Goal: Task Accomplishment & Management: Complete application form

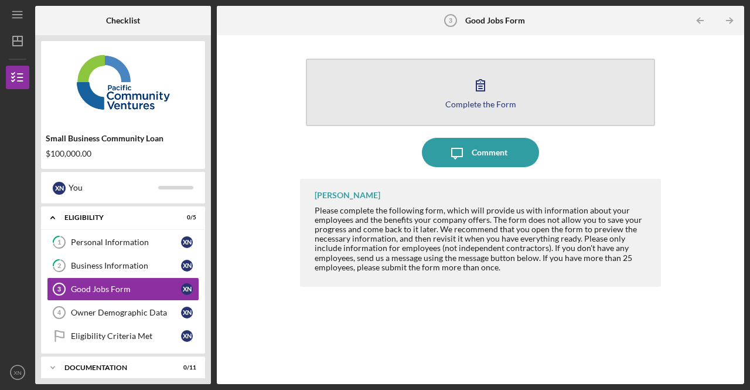
click at [500, 95] on button "Complete the Form Form" at bounding box center [480, 92] width 349 height 67
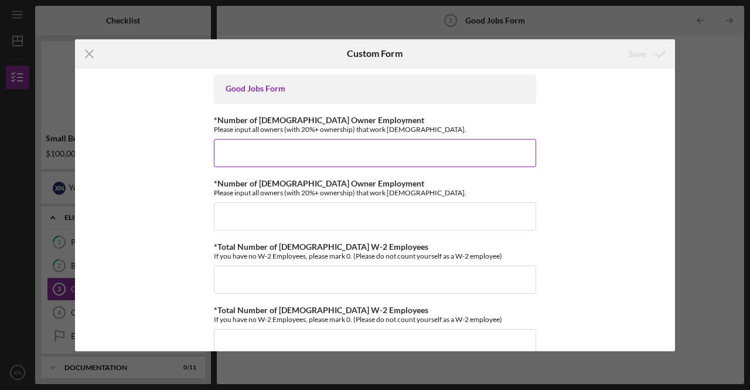
click at [299, 144] on input "*Number of [DEMOGRAPHIC_DATA] Owner Employment" at bounding box center [375, 153] width 322 height 28
type input "1"
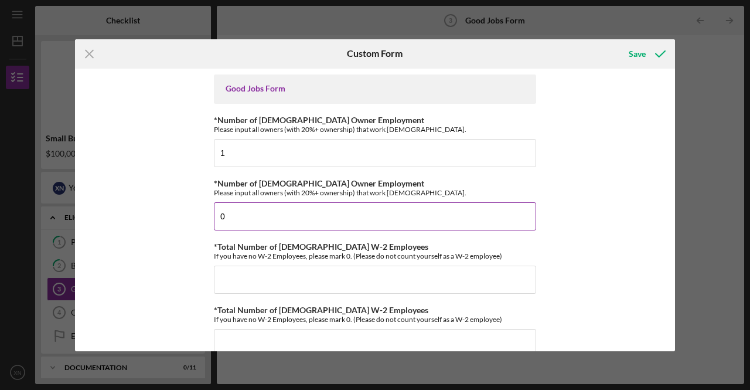
scroll to position [59, 0]
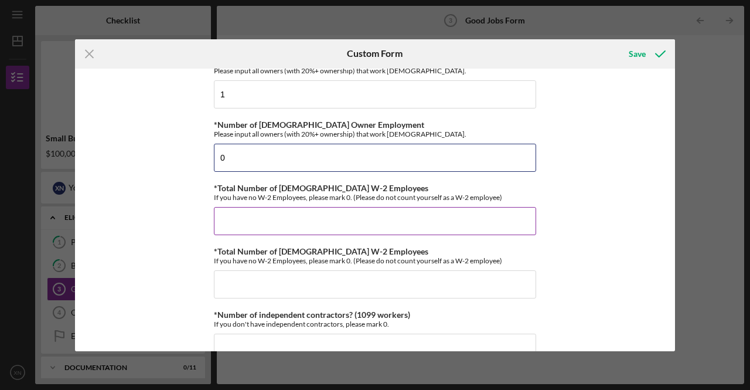
type input "0"
click at [248, 219] on input "*Total Number of [DEMOGRAPHIC_DATA] W-2 Employees" at bounding box center [375, 221] width 322 height 28
type input "3"
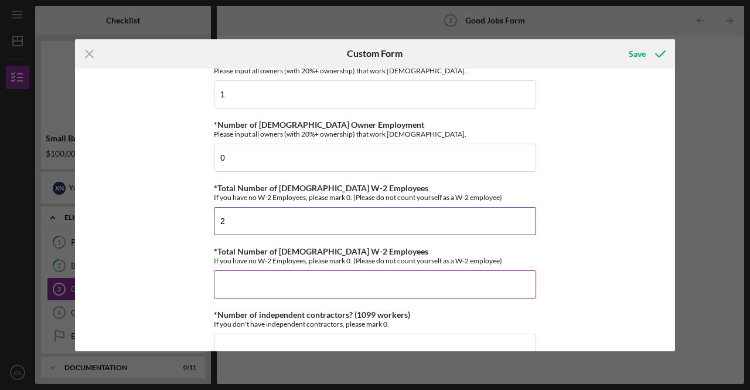
type input "2"
click at [270, 287] on input "*Total Number of Part-Time W-2 Employees" at bounding box center [375, 284] width 322 height 28
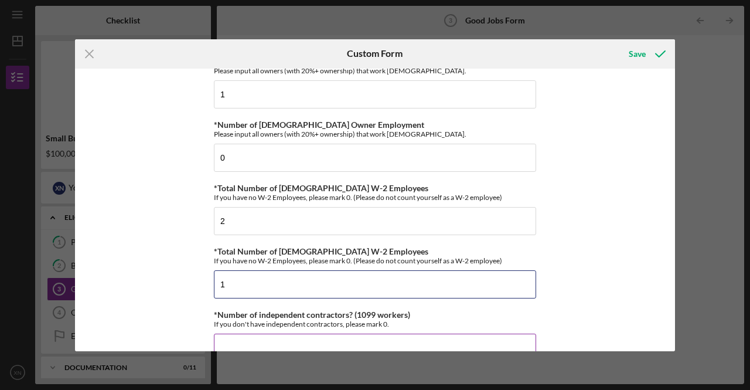
scroll to position [117, 0]
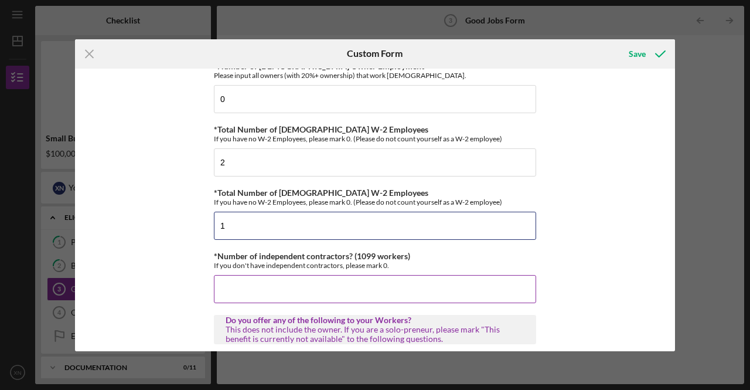
type input "1"
click at [273, 281] on input "*Number of independent contractors? (1099 workers)" at bounding box center [375, 289] width 322 height 28
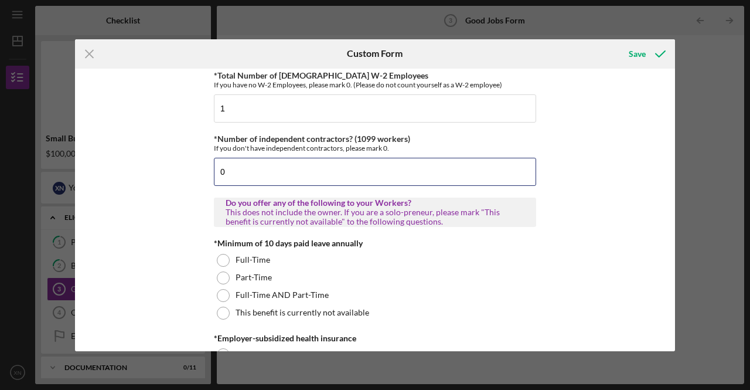
scroll to position [293, 0]
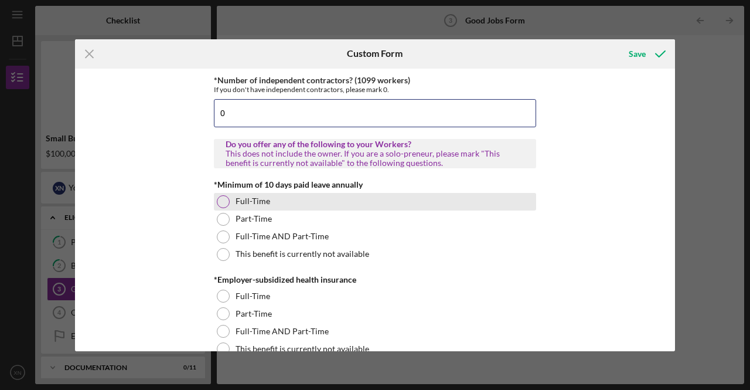
type input "0"
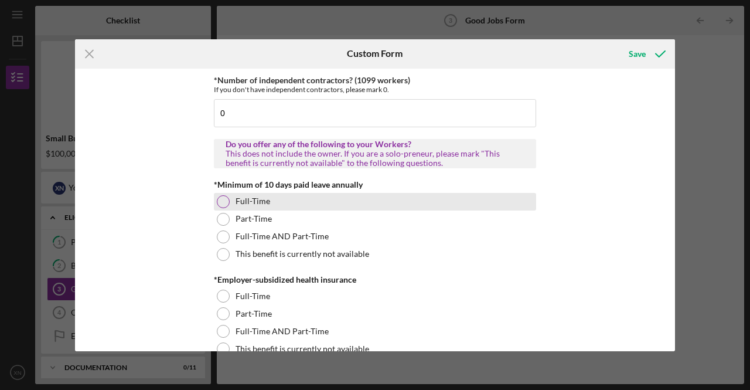
click at [224, 199] on div at bounding box center [223, 201] width 13 height 13
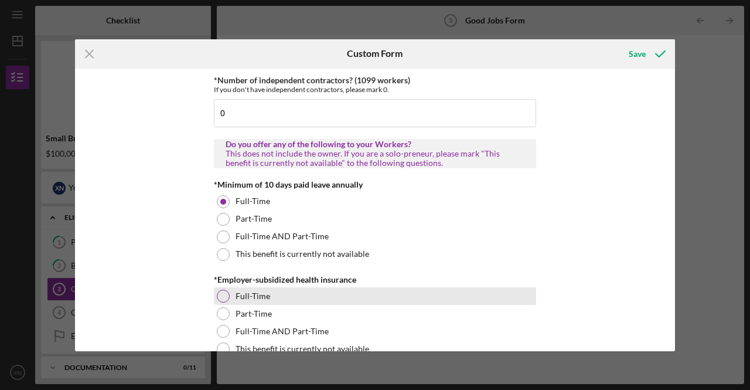
scroll to position [352, 0]
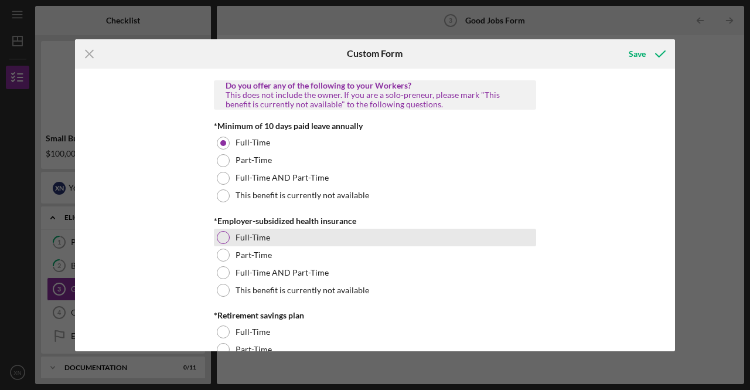
click at [218, 233] on div at bounding box center [223, 237] width 13 height 13
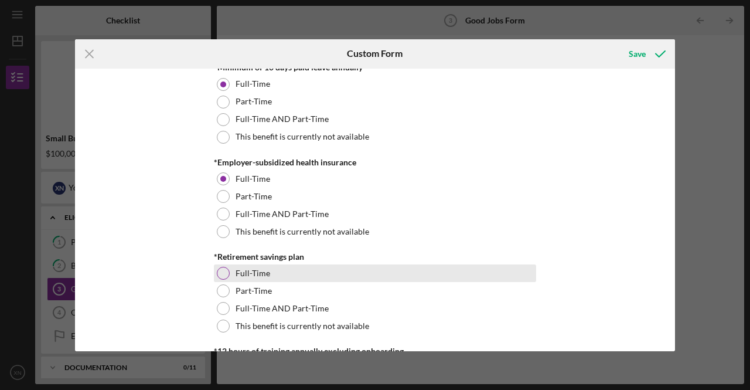
click at [220, 269] on div at bounding box center [223, 273] width 13 height 13
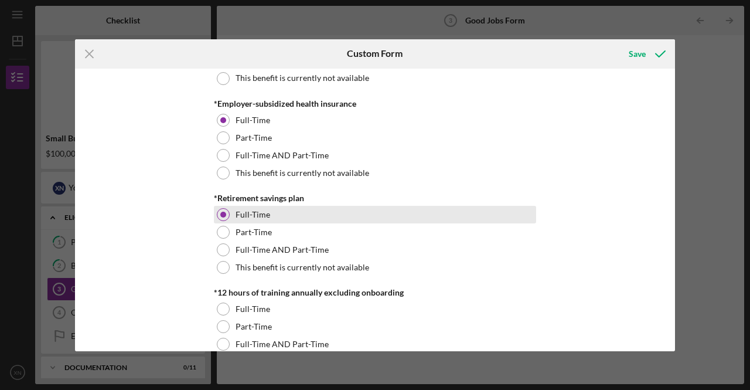
scroll to position [527, 0]
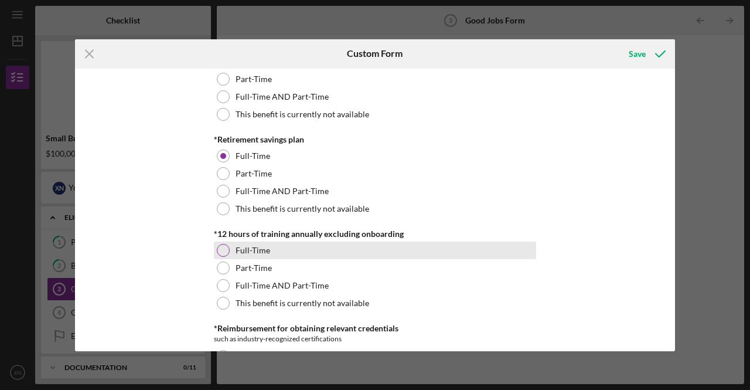
click at [219, 248] on div at bounding box center [223, 250] width 13 height 13
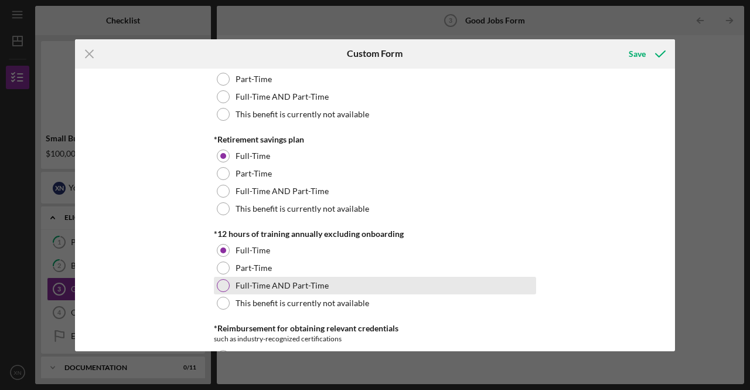
click at [226, 280] on div at bounding box center [223, 285] width 13 height 13
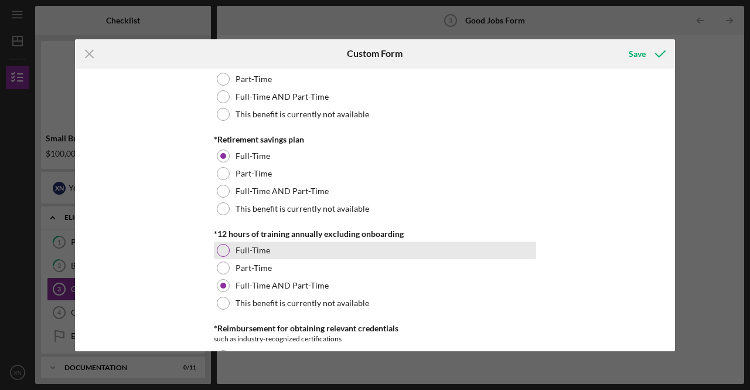
click at [222, 250] on div at bounding box center [223, 250] width 13 height 13
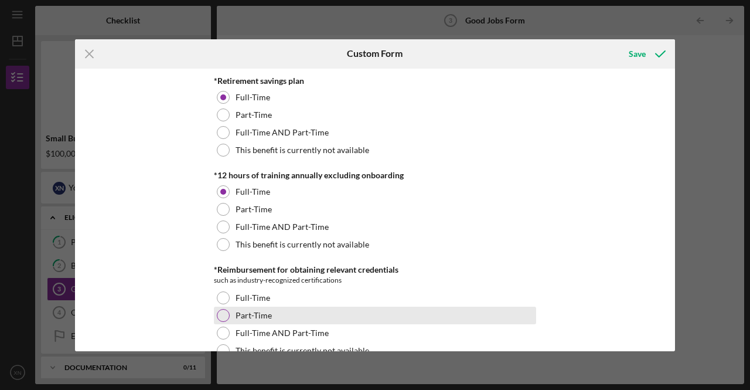
scroll to position [645, 0]
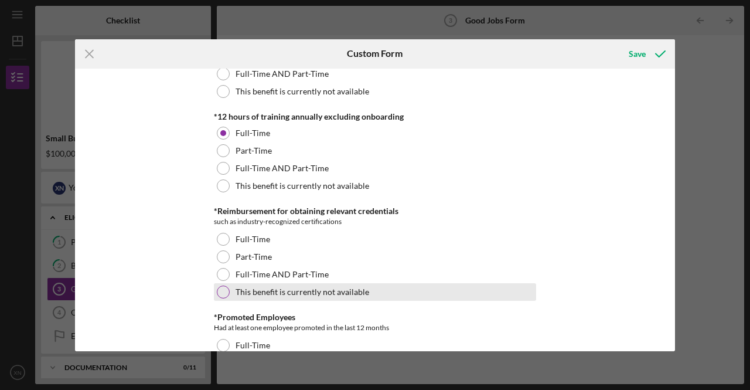
click at [222, 285] on div at bounding box center [223, 291] width 13 height 13
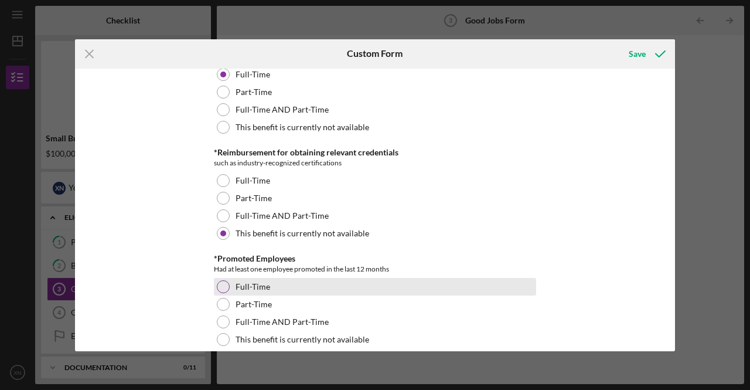
scroll to position [762, 0]
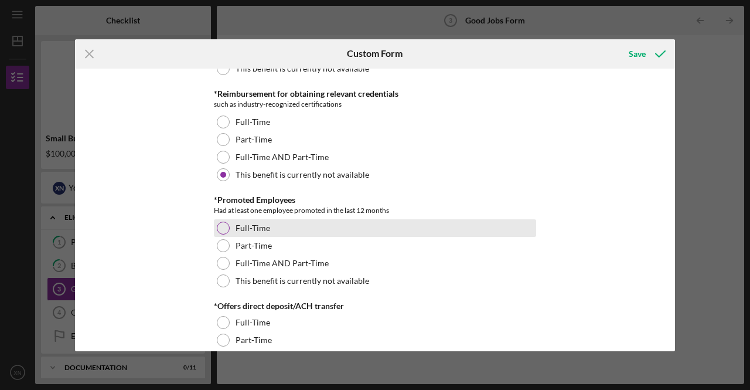
click at [223, 227] on div at bounding box center [223, 228] width 13 height 13
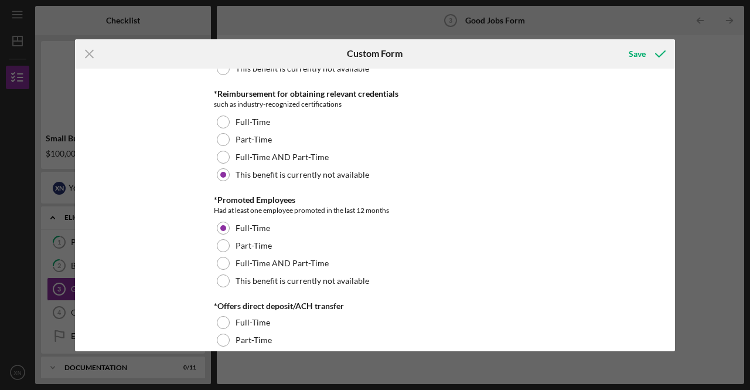
scroll to position [820, 0]
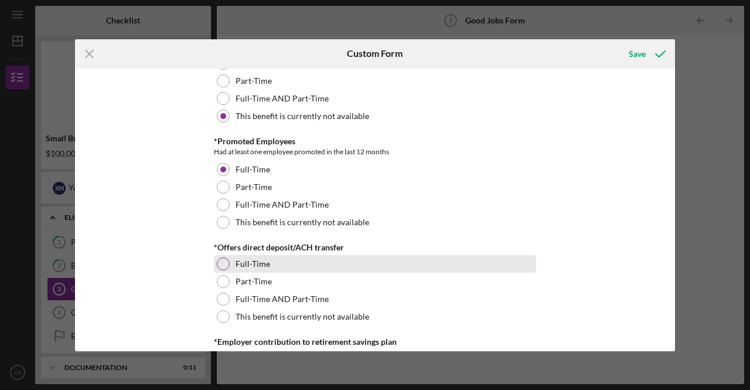
click at [219, 257] on div at bounding box center [223, 263] width 13 height 13
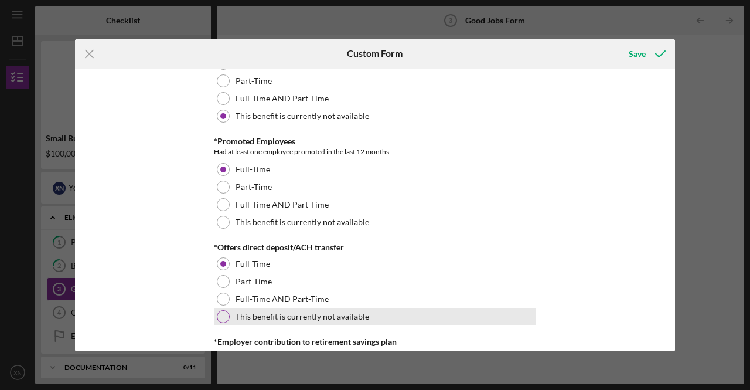
scroll to position [879, 0]
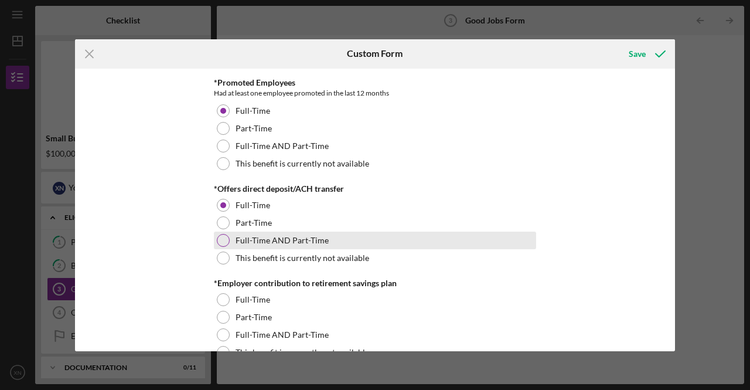
click at [222, 237] on div at bounding box center [223, 240] width 13 height 13
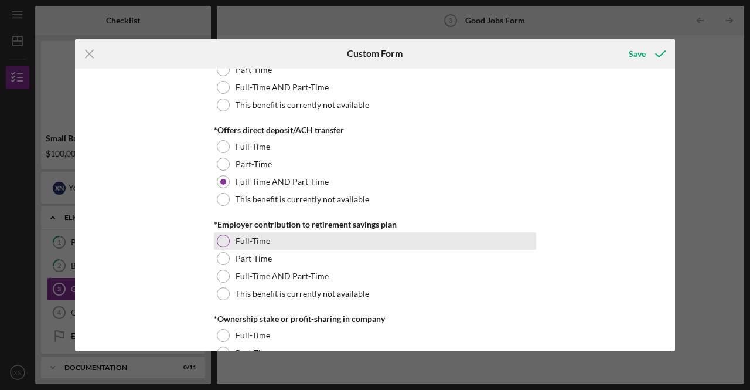
scroll to position [996, 0]
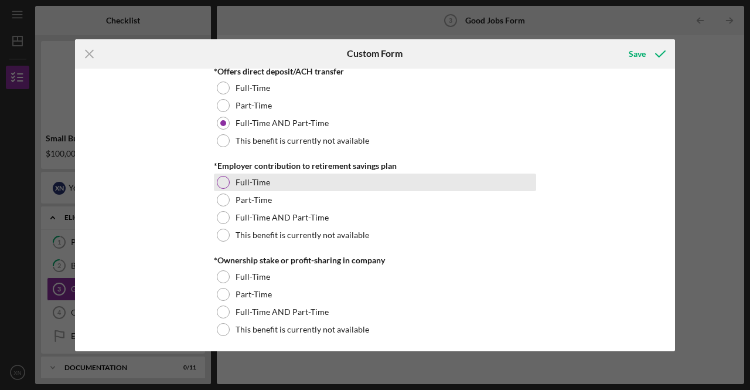
click at [223, 183] on div at bounding box center [223, 182] width 13 height 13
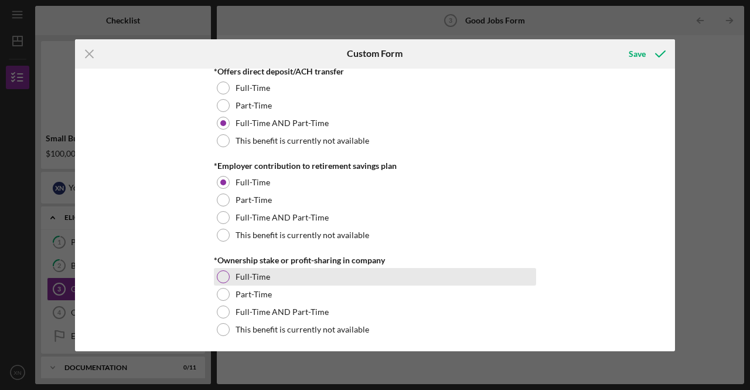
scroll to position [1055, 0]
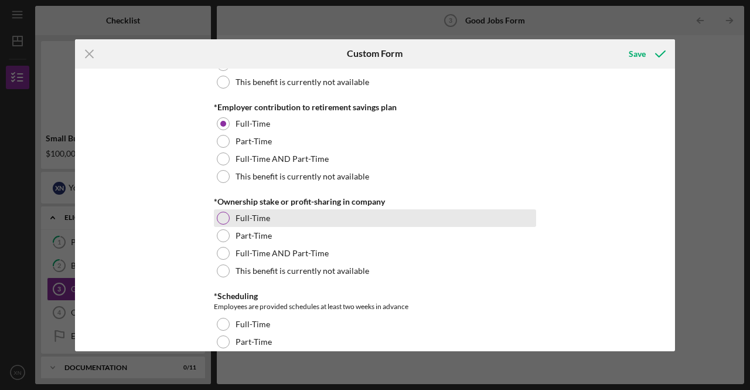
click at [223, 214] on div at bounding box center [223, 218] width 13 height 13
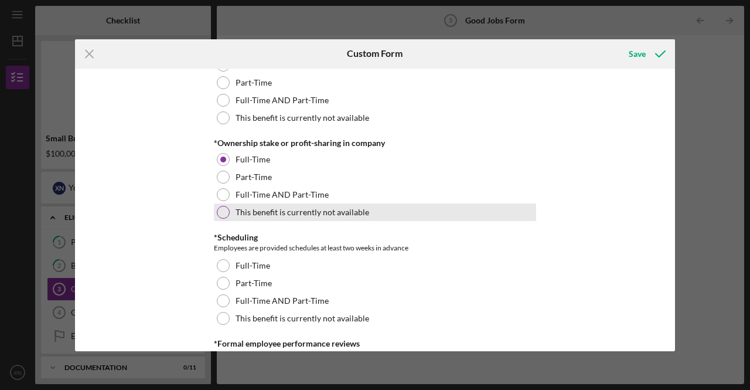
scroll to position [1172, 0]
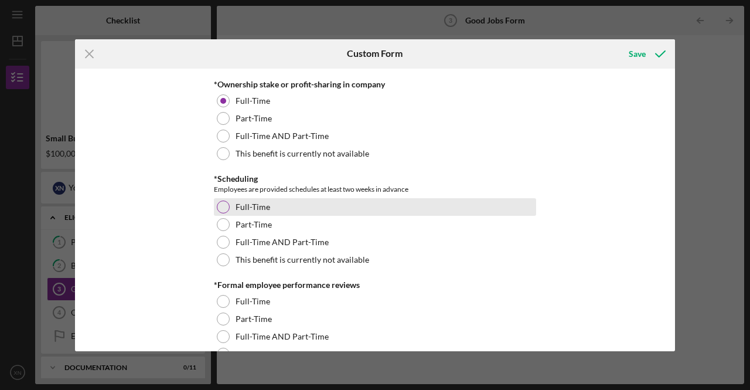
click at [222, 202] on div at bounding box center [223, 206] width 13 height 13
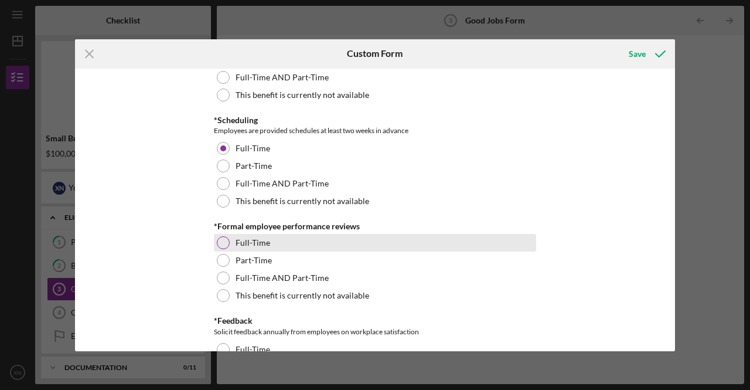
click at [221, 236] on div at bounding box center [223, 242] width 13 height 13
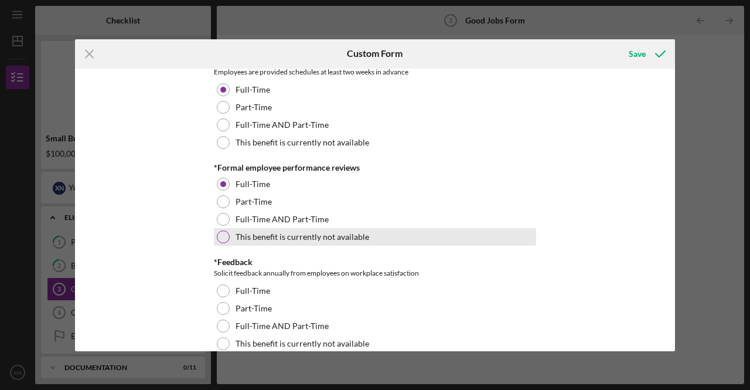
scroll to position [1348, 0]
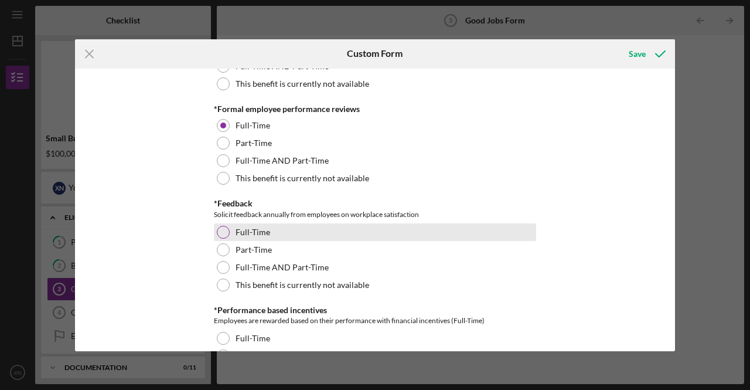
click at [223, 231] on div at bounding box center [223, 232] width 13 height 13
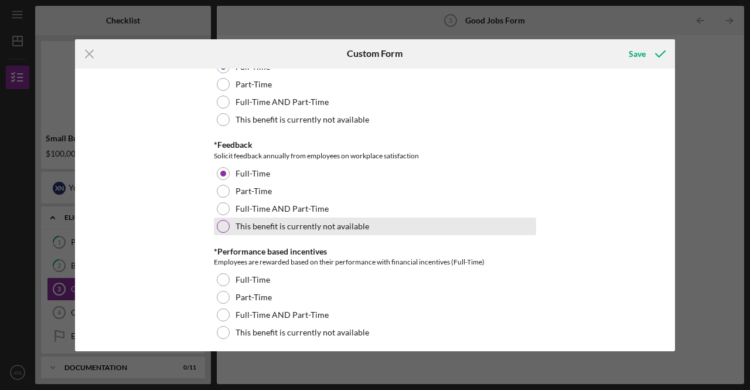
scroll to position [1465, 0]
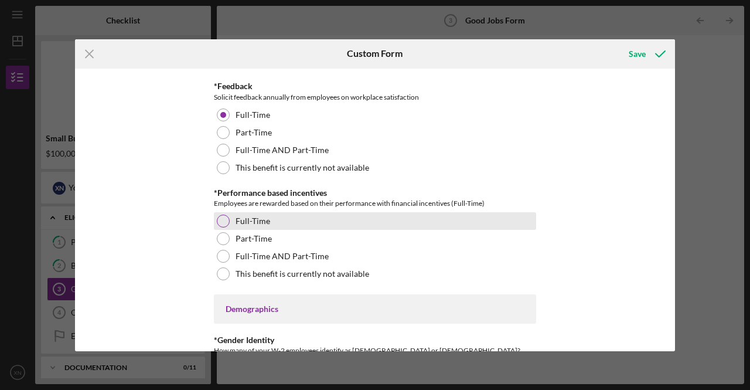
click at [223, 216] on div at bounding box center [223, 220] width 13 height 13
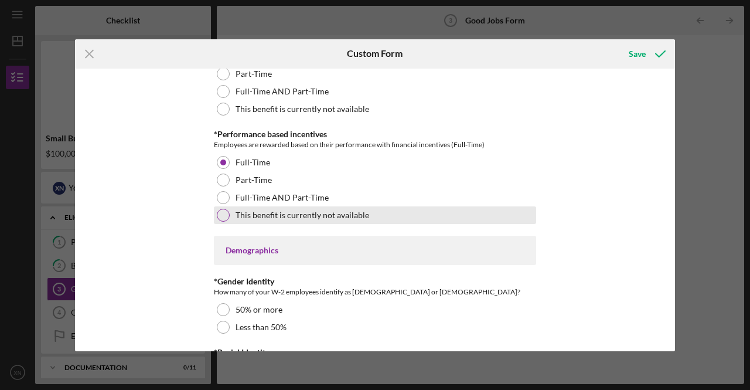
scroll to position [1582, 0]
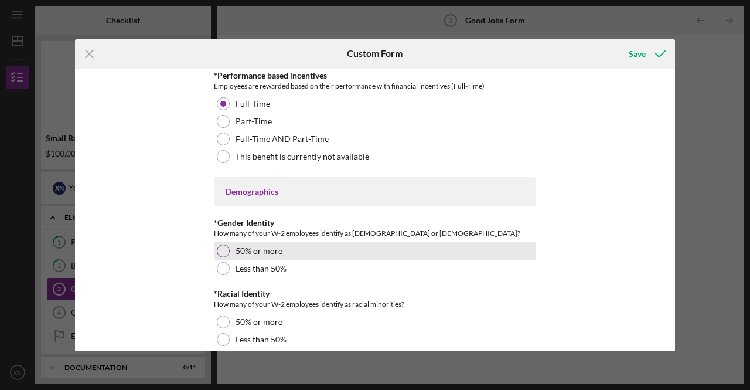
click at [225, 247] on div at bounding box center [223, 250] width 13 height 13
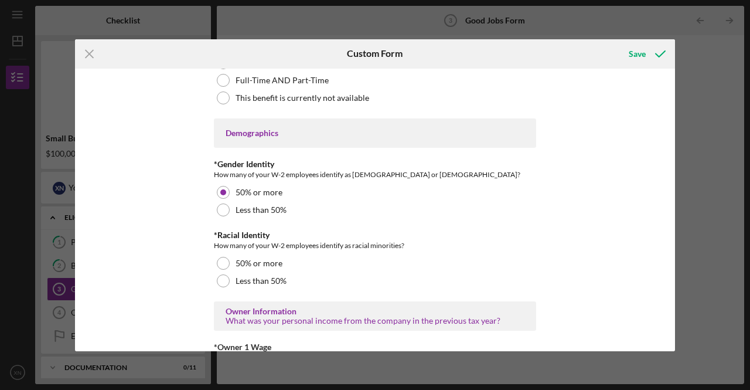
scroll to position [1700, 0]
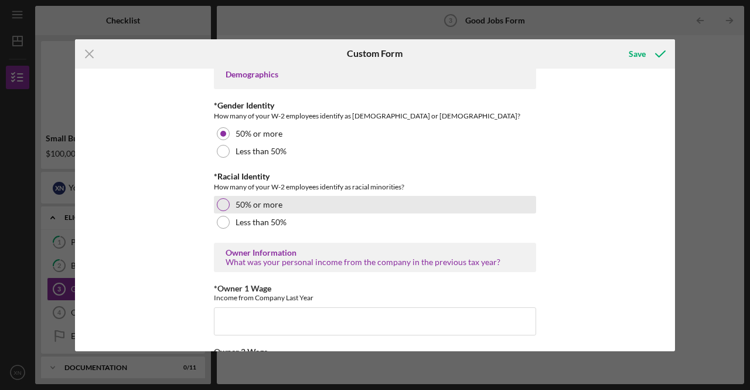
click at [221, 207] on div at bounding box center [223, 204] width 13 height 13
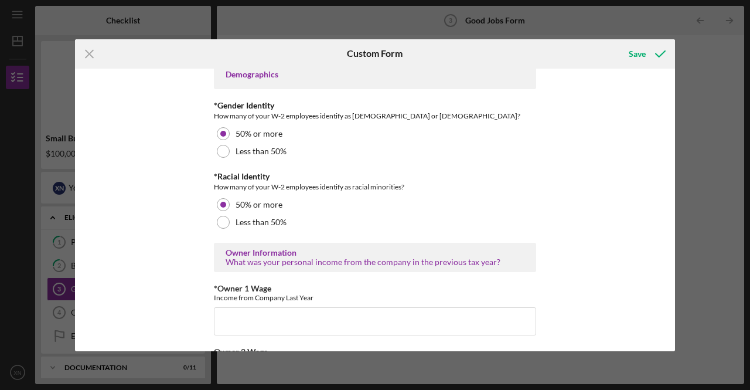
scroll to position [1758, 0]
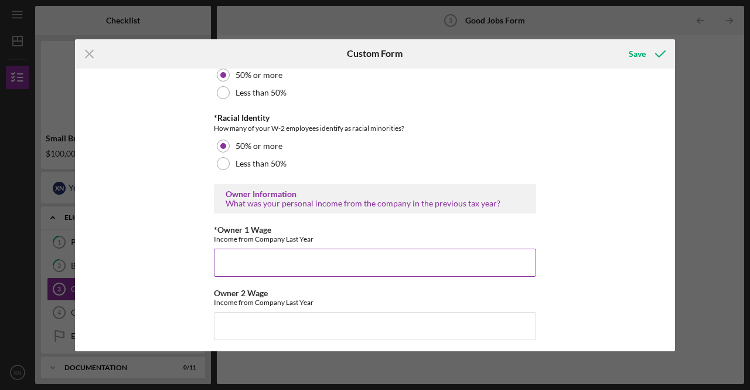
click at [223, 257] on input "*Owner 1 Wage" at bounding box center [375, 262] width 322 height 28
click at [265, 263] on input "*Owner 1 Wage" at bounding box center [375, 262] width 322 height 28
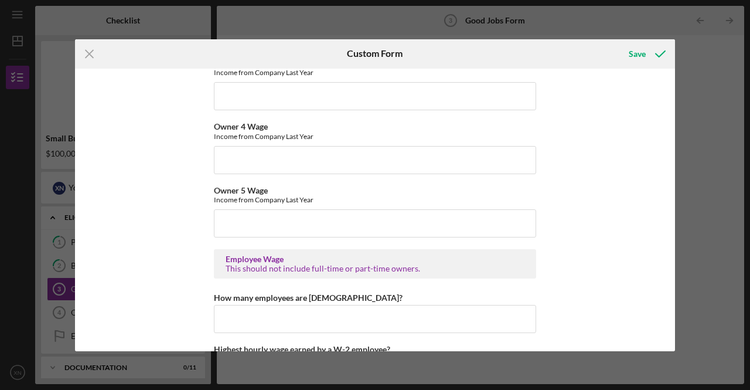
scroll to position [2110, 0]
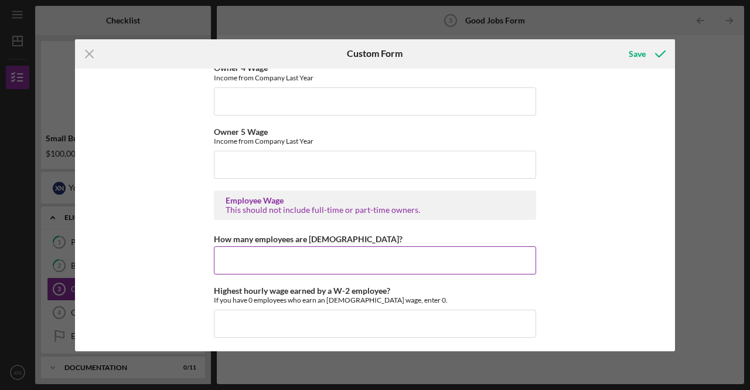
type input "18450"
click at [250, 250] on input "How many employees are hourly?" at bounding box center [375, 260] width 322 height 28
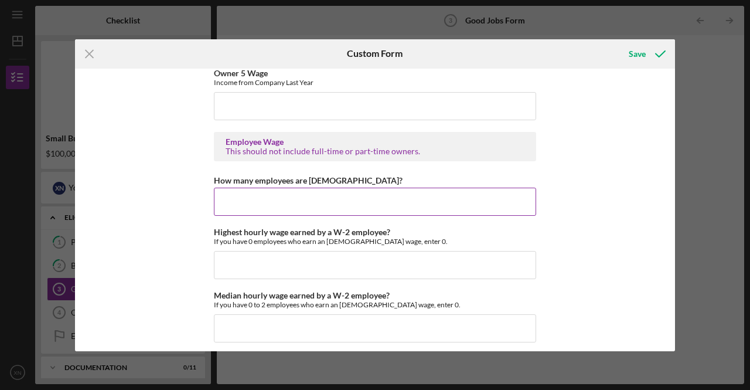
type input "2"
type input "3"
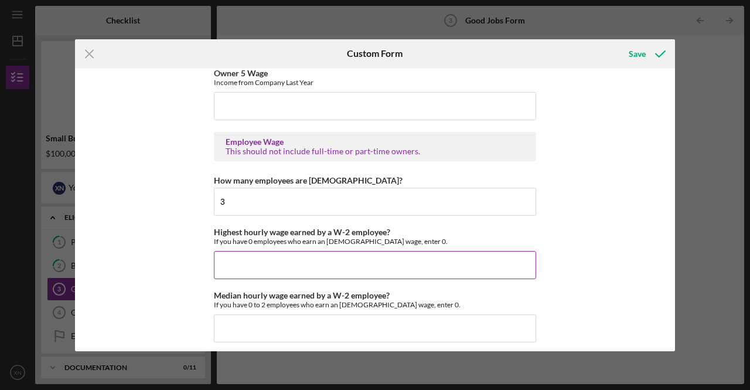
click at [250, 255] on input "Highest hourly wage earned by a W-2 employee?" at bounding box center [375, 265] width 322 height 28
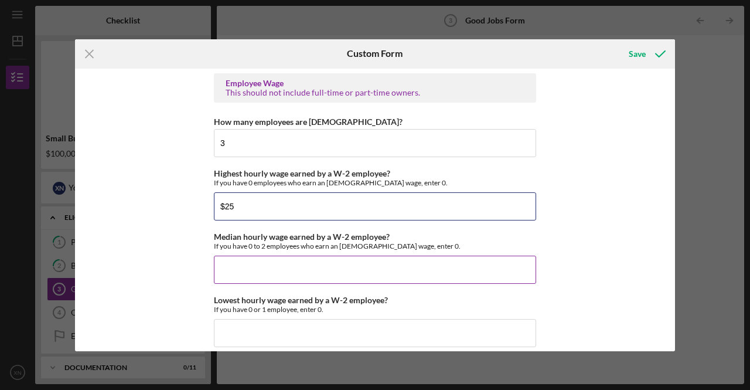
type input "$25"
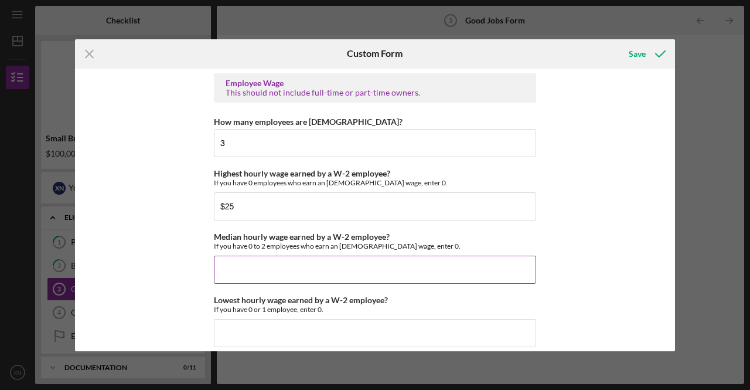
click at [259, 264] on input "Median hourly wage earned by a W-2 employee?" at bounding box center [375, 270] width 322 height 28
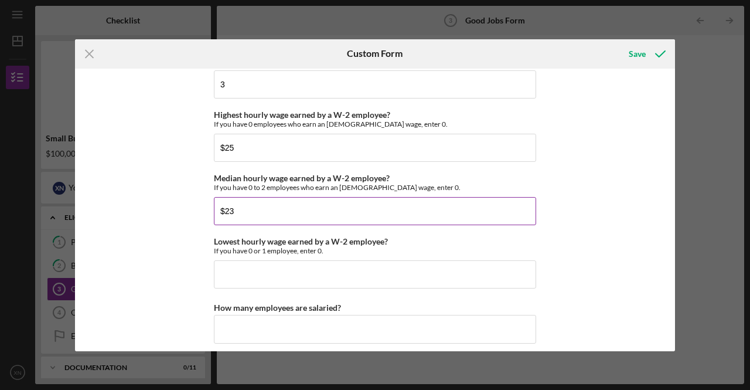
drag, startPoint x: 250, startPoint y: 210, endPoint x: 218, endPoint y: 207, distance: 31.8
click at [218, 207] on input "$23" at bounding box center [375, 211] width 322 height 28
drag, startPoint x: 246, startPoint y: 207, endPoint x: 209, endPoint y: 198, distance: 38.5
click at [209, 198] on div "Good Jobs Form *Number of Full-Time Owner Employment Please input all owners (w…" at bounding box center [375, 210] width 600 height 282
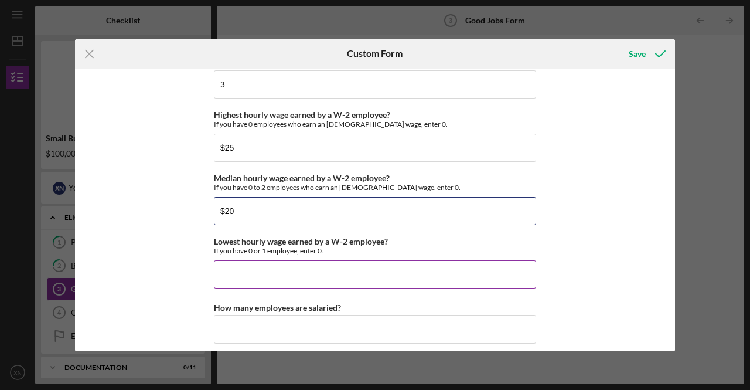
type input "$20"
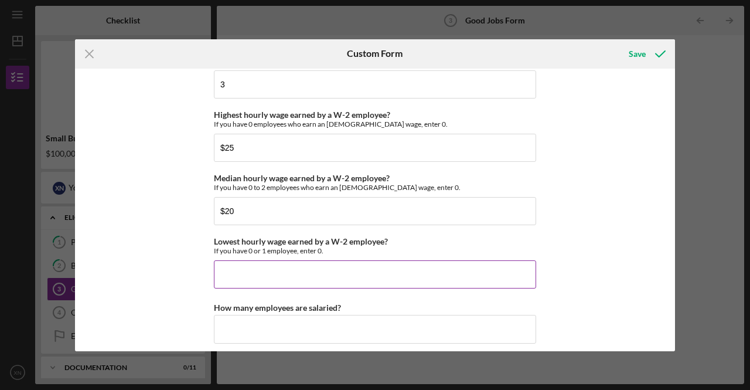
click at [237, 262] on input "Lowest hourly wage earned by a W-2 employee?" at bounding box center [375, 274] width 322 height 28
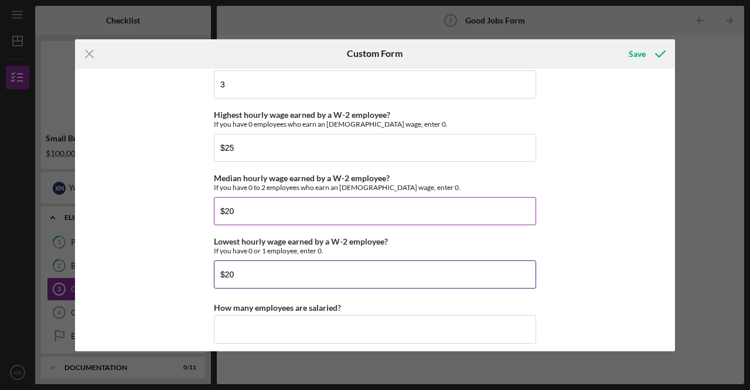
type input "$20"
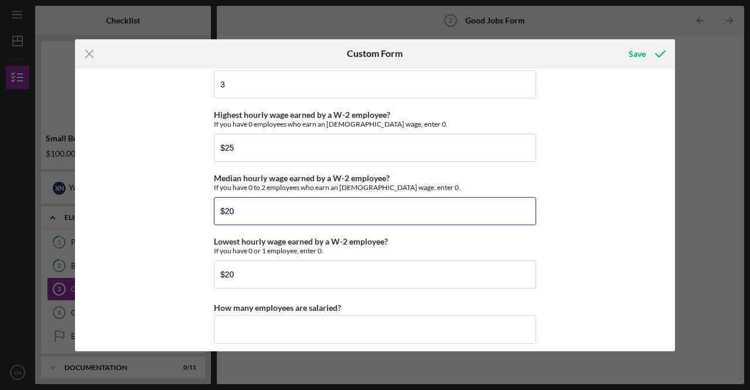
drag, startPoint x: 239, startPoint y: 206, endPoint x: 201, endPoint y: 207, distance: 37.5
click at [201, 207] on div "Good Jobs Form *Number of Full-Time Owner Employment Please input all owners (w…" at bounding box center [375, 210] width 600 height 282
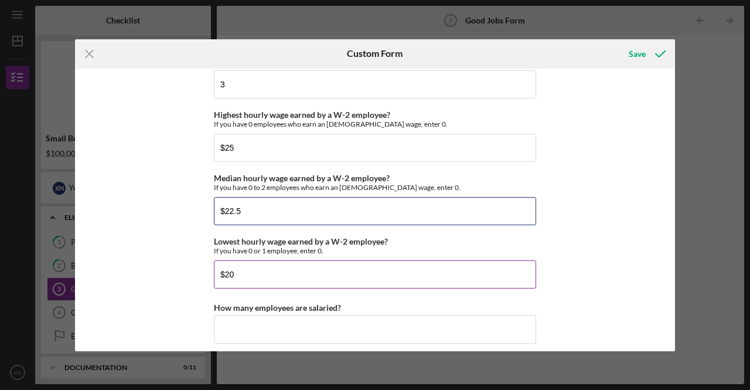
scroll to position [2344, 0]
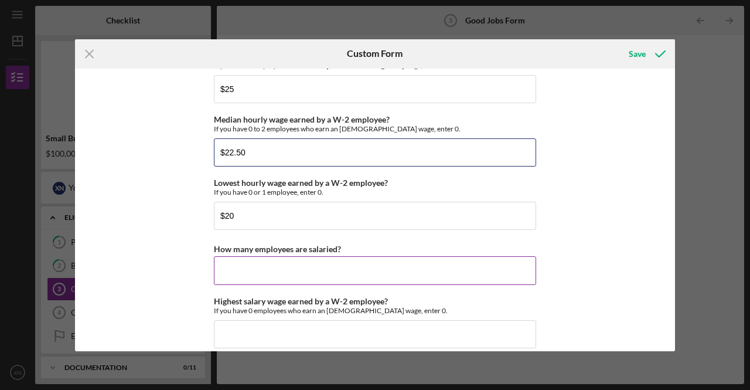
type input "$22.50"
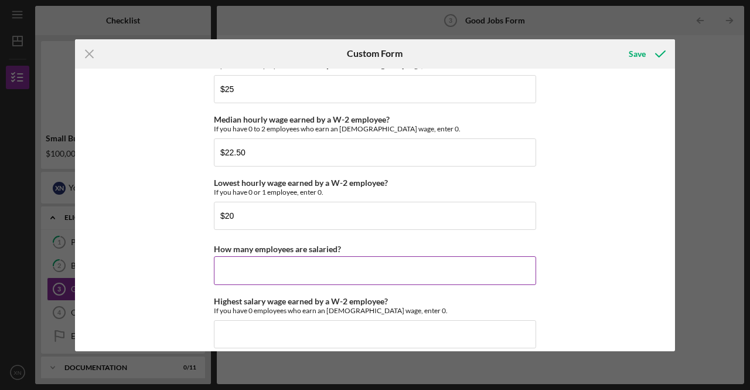
click at [227, 256] on input "How many employees are salaried?" at bounding box center [375, 270] width 322 height 28
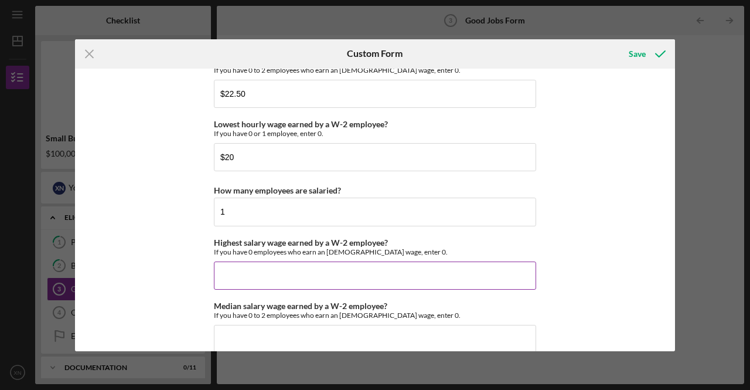
click at [239, 263] on input "Highest salary wage earned by a W-2 employee?" at bounding box center [375, 275] width 322 height 28
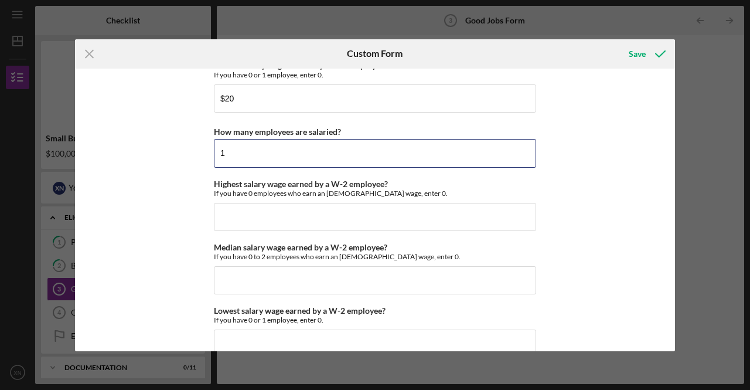
drag, startPoint x: 245, startPoint y: 148, endPoint x: 198, endPoint y: 139, distance: 47.7
click at [198, 139] on div "Good Jobs Form *Number of Full-Time Owner Employment Please input all owners (w…" at bounding box center [375, 210] width 600 height 282
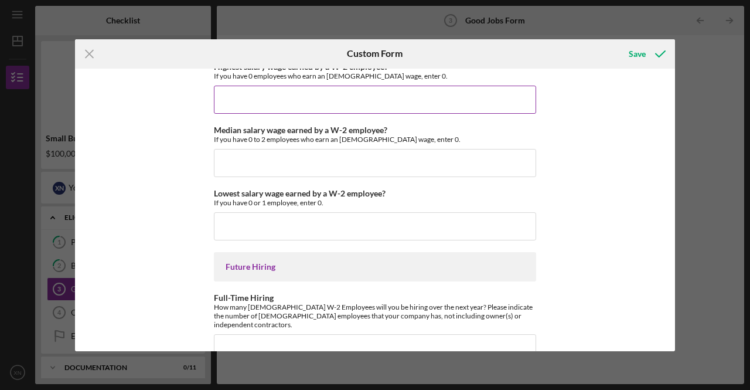
scroll to position [2520, 0]
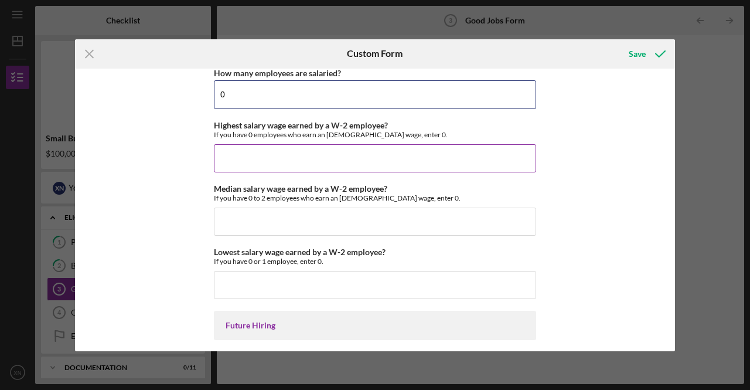
type input "0"
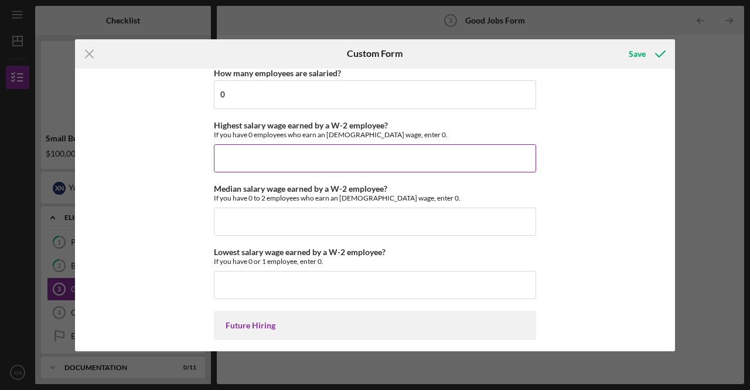
click at [243, 156] on input "Highest salary wage earned by a W-2 employee?" at bounding box center [375, 158] width 322 height 28
type input "$0"
click at [219, 213] on input "Median salary wage earned by a W-2 employee?" at bounding box center [375, 221] width 322 height 28
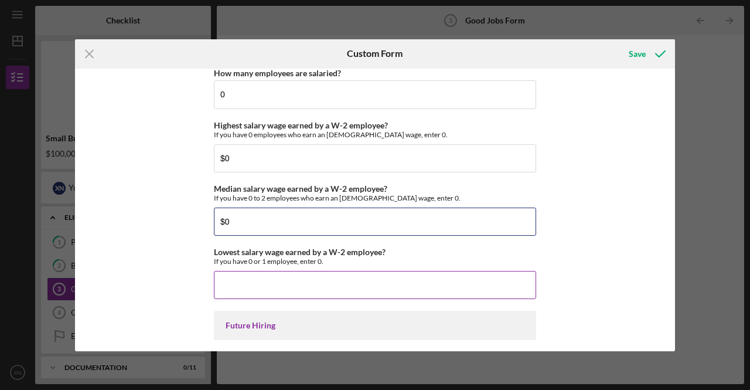
type input "$0"
click at [222, 274] on input "Lowest salary wage earned by a W-2 employee?" at bounding box center [375, 285] width 322 height 28
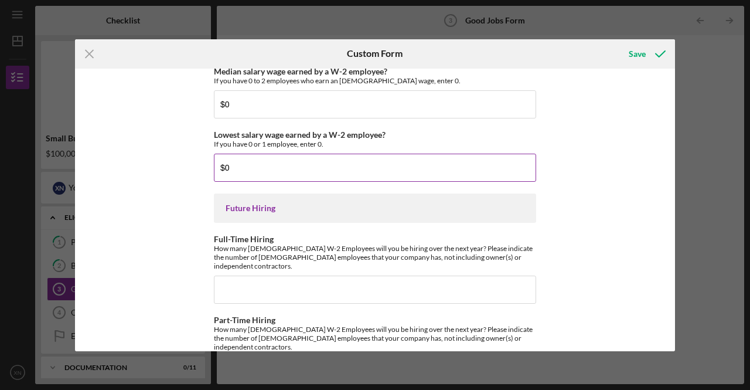
scroll to position [2663, 0]
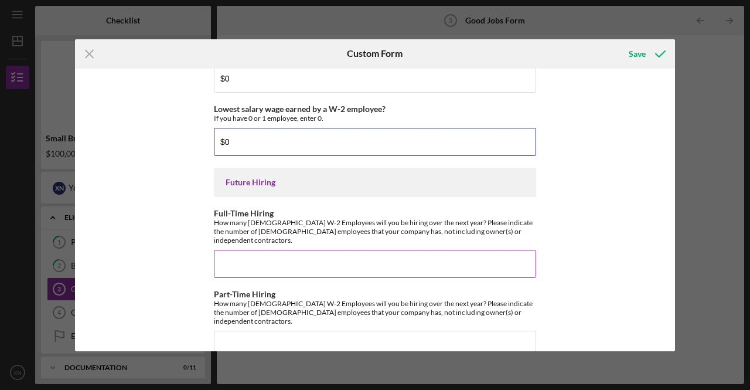
type input "$0"
click at [234, 250] on input "Full-Time Hiring" at bounding box center [375, 264] width 322 height 28
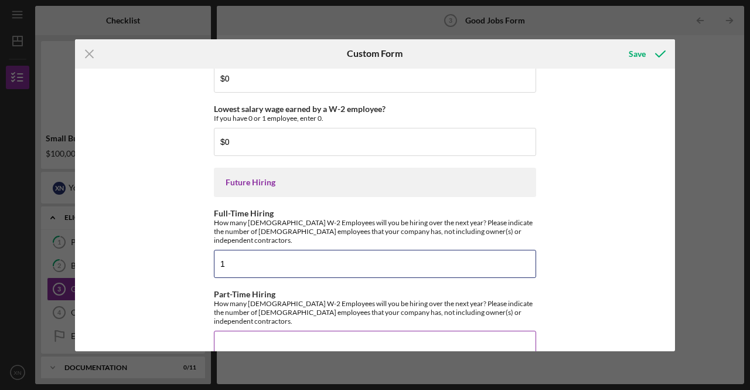
type input "1"
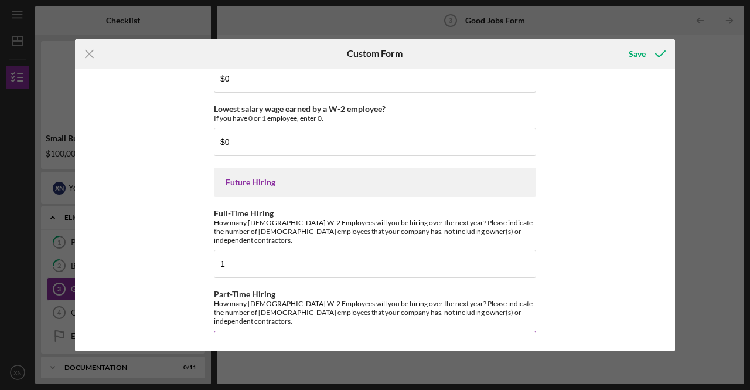
click at [236, 331] on input "Part-Time Hiring" at bounding box center [375, 345] width 322 height 28
type input "0"
click at [576, 288] on div "Good Jobs Form *Number of Full-Time Owner Employment Please input all owners (w…" at bounding box center [375, 210] width 600 height 282
click at [636, 55] on div "Save" at bounding box center [637, 53] width 17 height 23
click at [321, 331] on input "0" at bounding box center [375, 345] width 322 height 28
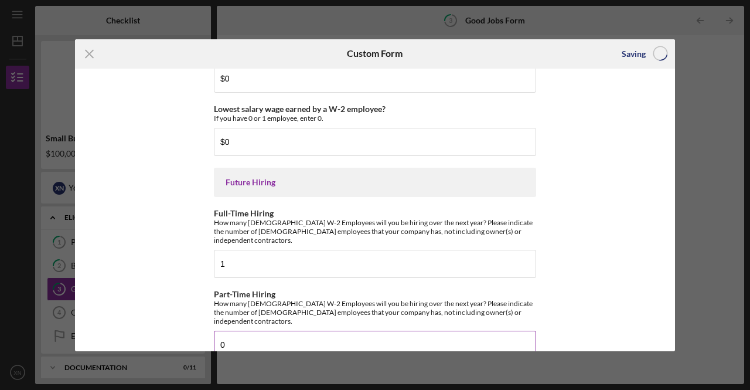
scroll to position [0, 0]
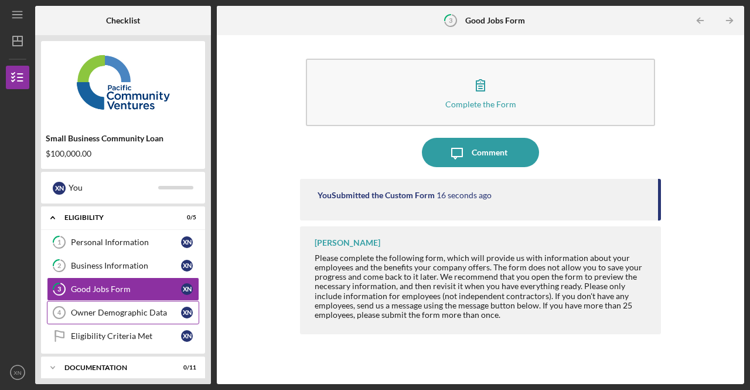
click at [110, 310] on div "Owner Demographic Data" at bounding box center [126, 312] width 110 height 9
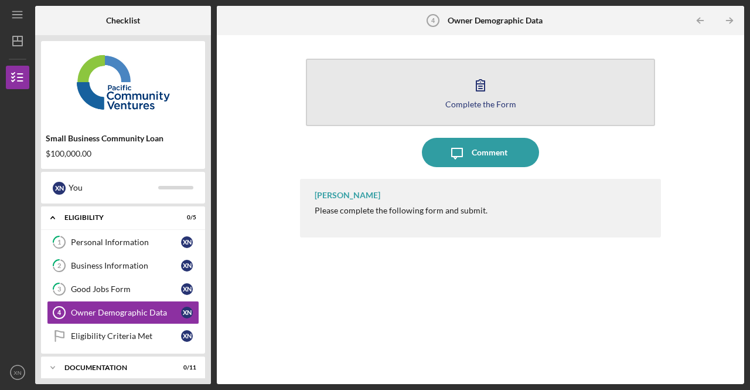
click at [491, 91] on icon "button" at bounding box center [480, 84] width 29 height 29
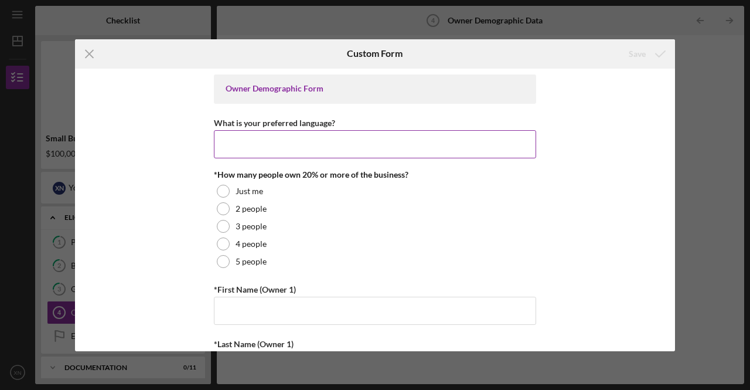
click at [333, 134] on input "What is your preferred language?" at bounding box center [375, 144] width 322 height 28
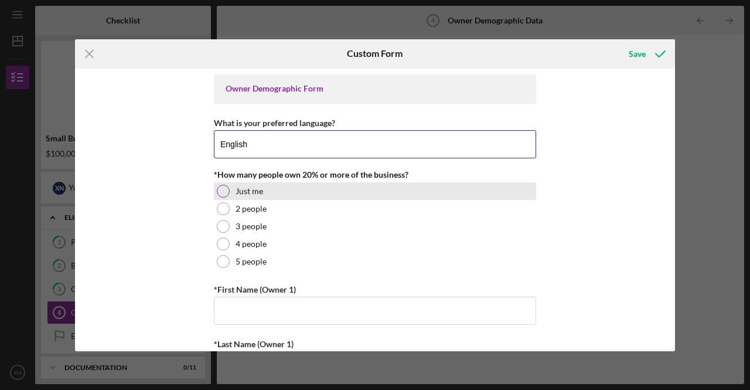
type input "English"
click at [250, 195] on div "Just me" at bounding box center [375, 191] width 322 height 18
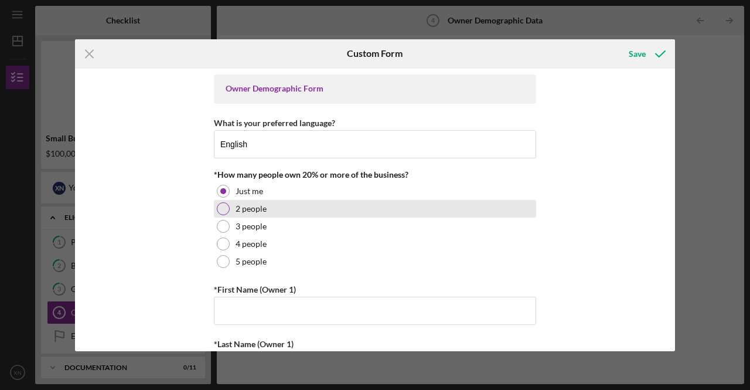
scroll to position [59, 0]
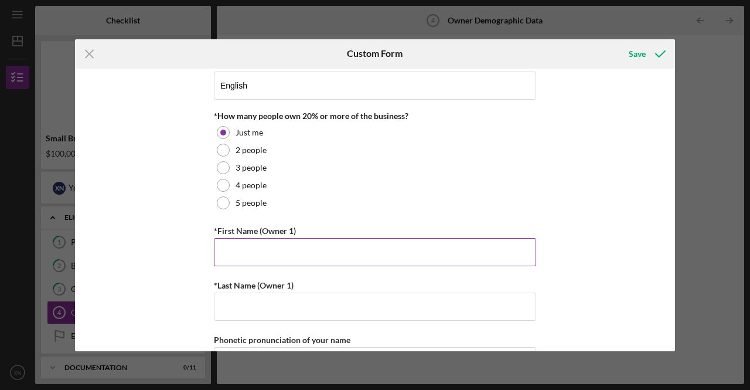
click at [261, 254] on input "*First Name (Owner 1)" at bounding box center [375, 252] width 322 height 28
type input "Xuan"
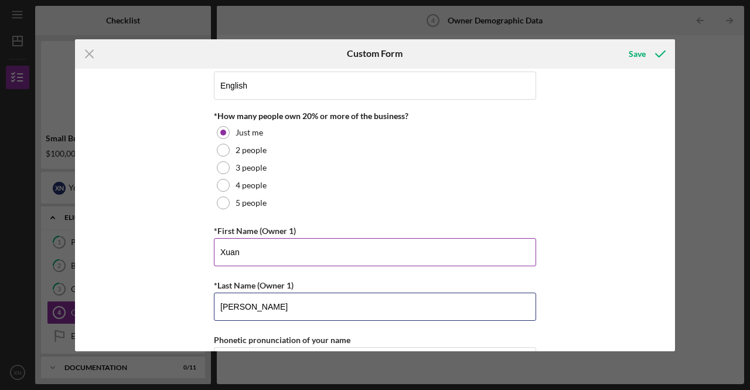
type input "Nguyen"
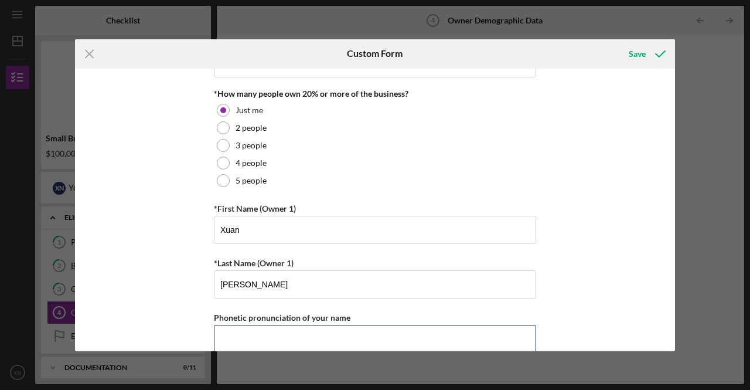
scroll to position [257, 0]
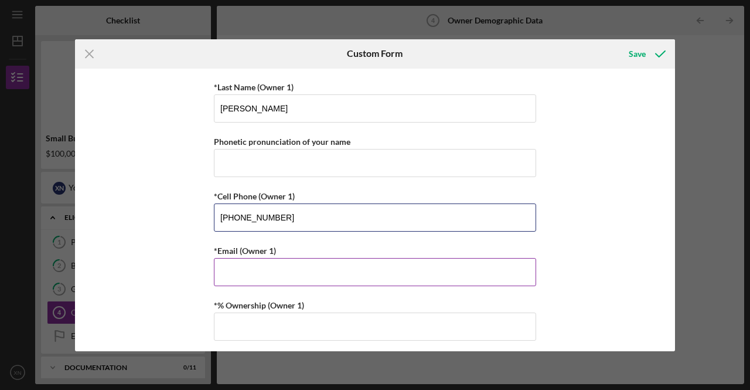
type input "(714) 274-5040"
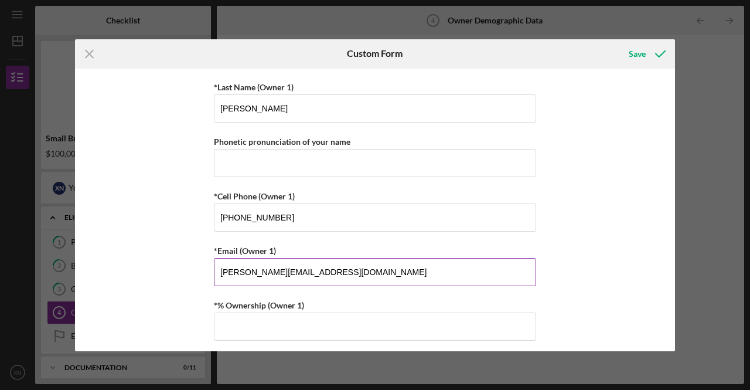
type input "sean.nguyen1@expresspros.com"
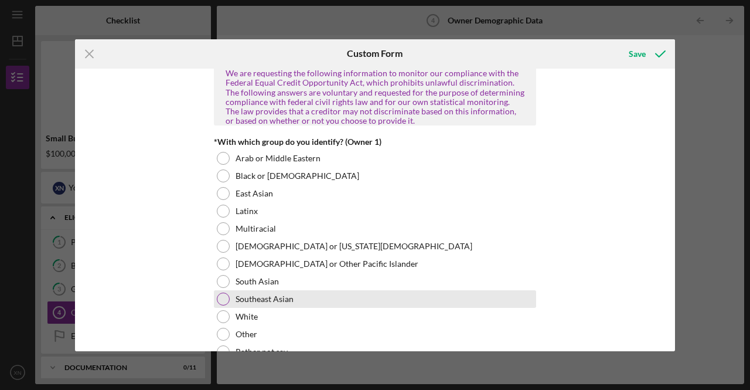
scroll to position [608, 0]
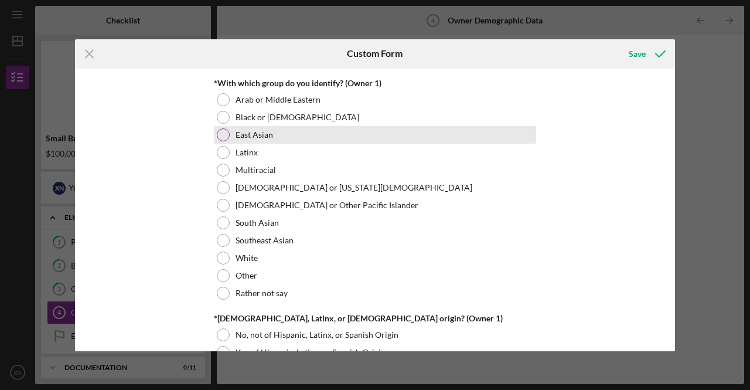
type input "100.00000%"
click at [253, 130] on label "East Asian" at bounding box center [255, 134] width 38 height 9
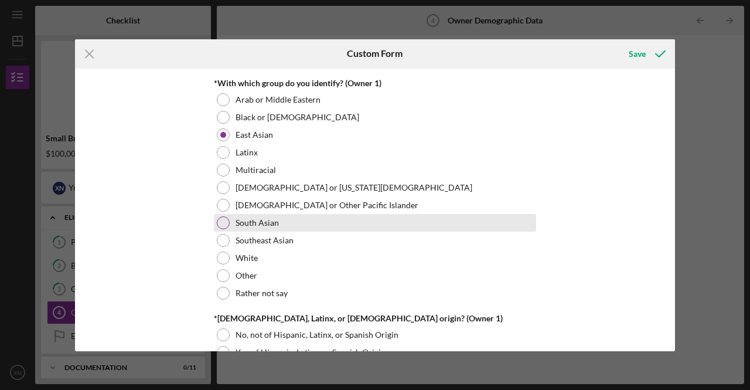
click at [261, 223] on label "South Asian" at bounding box center [257, 222] width 43 height 9
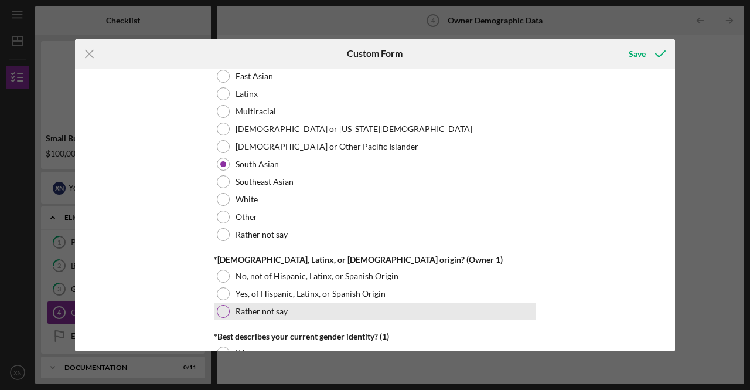
scroll to position [726, 0]
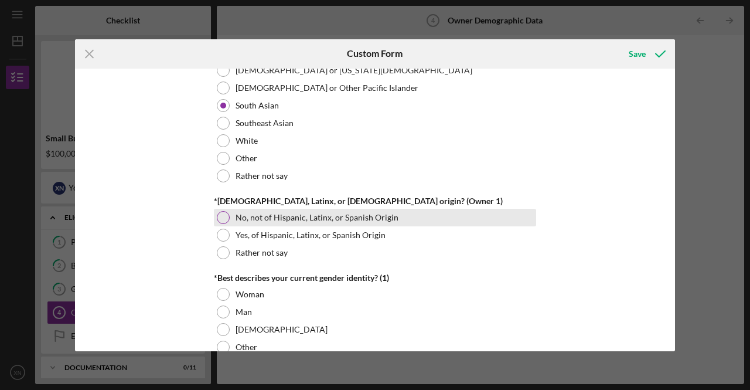
click at [254, 213] on label "No, not of Hispanic, Latinx, or Spanish Origin" at bounding box center [317, 217] width 163 height 9
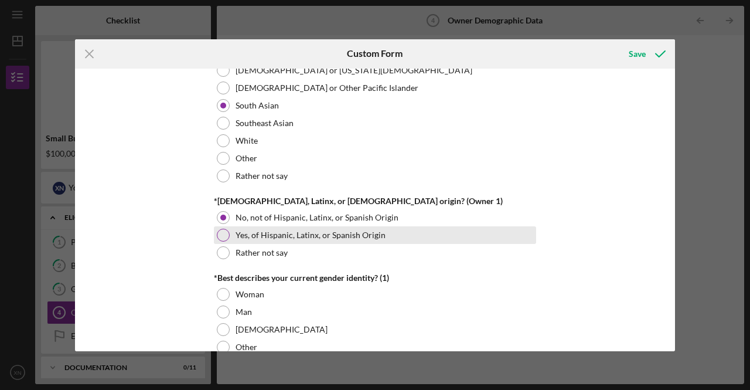
scroll to position [784, 0]
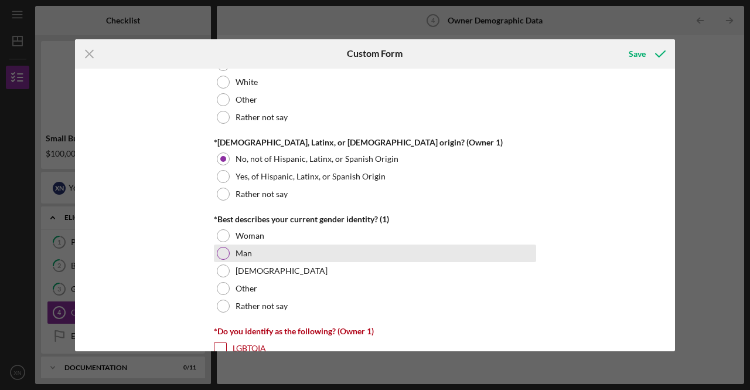
click at [240, 248] on label "Man" at bounding box center [244, 252] width 16 height 9
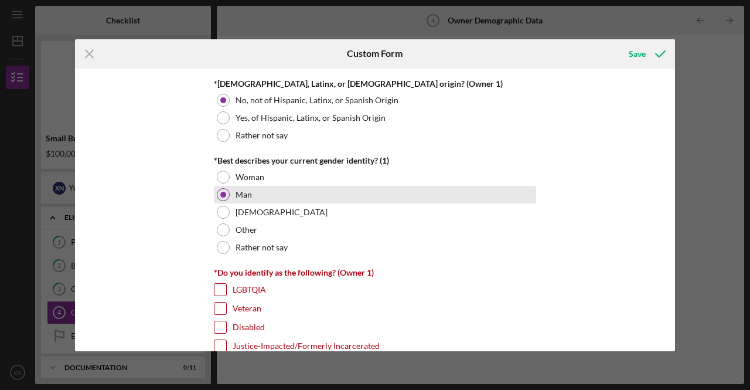
scroll to position [901, 0]
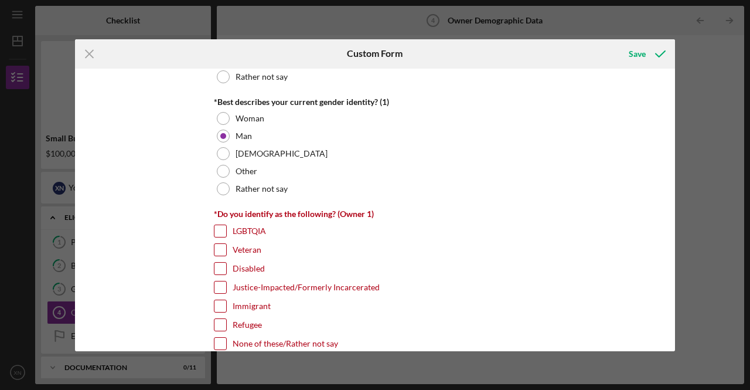
click at [240, 246] on label "Veteran" at bounding box center [247, 250] width 29 height 12
click at [226, 246] on input "Veteran" at bounding box center [220, 250] width 12 height 12
checkbox input "true"
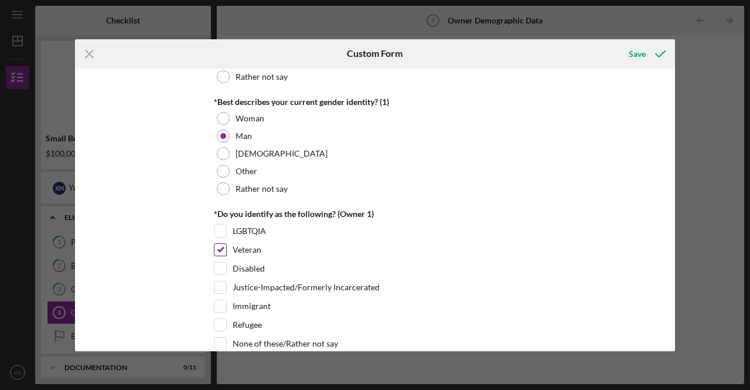
scroll to position [960, 0]
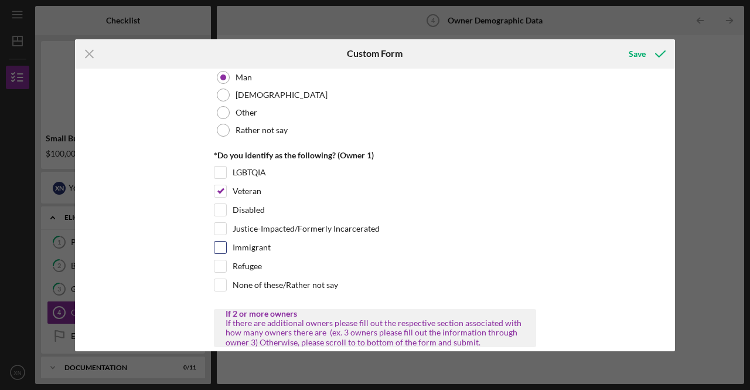
click at [236, 241] on label "Immigrant" at bounding box center [252, 247] width 38 height 12
click at [226, 241] on input "Immigrant" at bounding box center [220, 247] width 12 height 12
click at [250, 242] on label "Immigrant" at bounding box center [252, 247] width 38 height 12
click at [226, 242] on input "Immigrant" at bounding box center [220, 247] width 12 height 12
checkbox input "false"
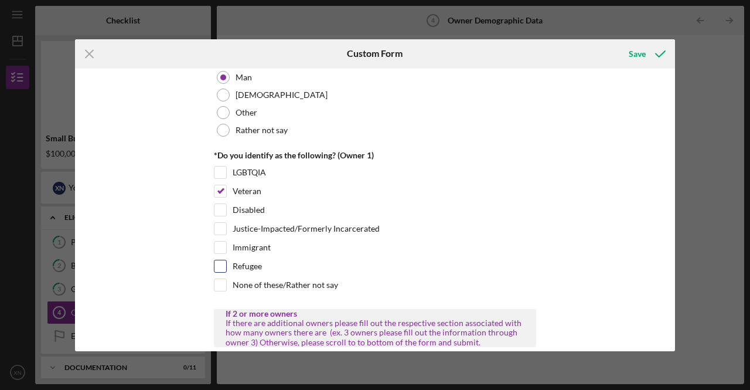
click at [246, 260] on label "Refugee" at bounding box center [247, 266] width 29 height 12
click at [226, 260] on input "Refugee" at bounding box center [220, 266] width 12 height 12
checkbox input "true"
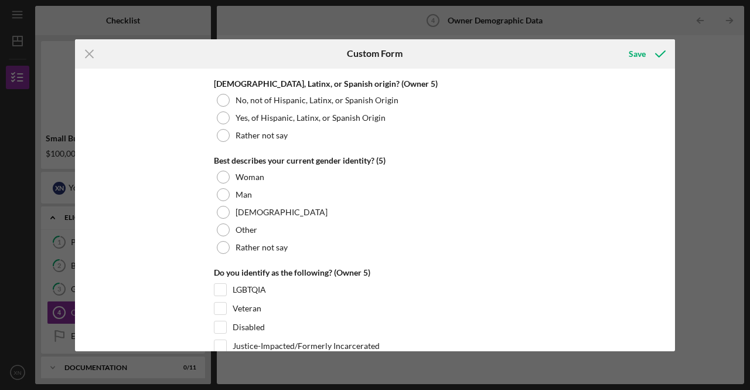
scroll to position [4533, 0]
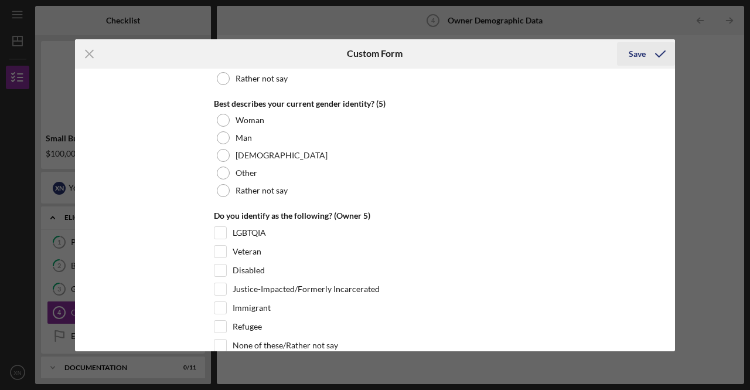
click at [638, 58] on div "Save" at bounding box center [637, 53] width 17 height 23
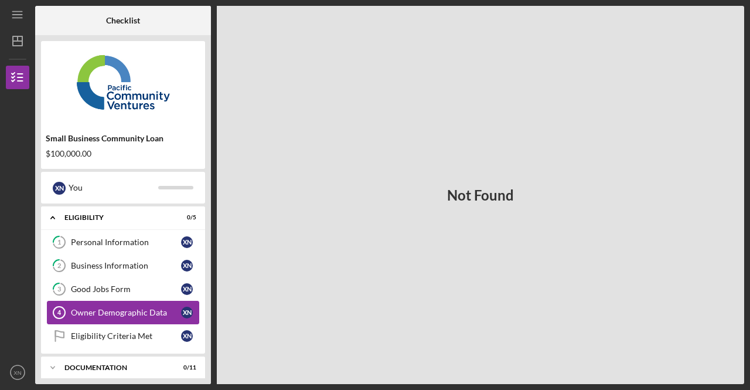
click at [113, 312] on div "Owner Demographic Data" at bounding box center [126, 312] width 110 height 9
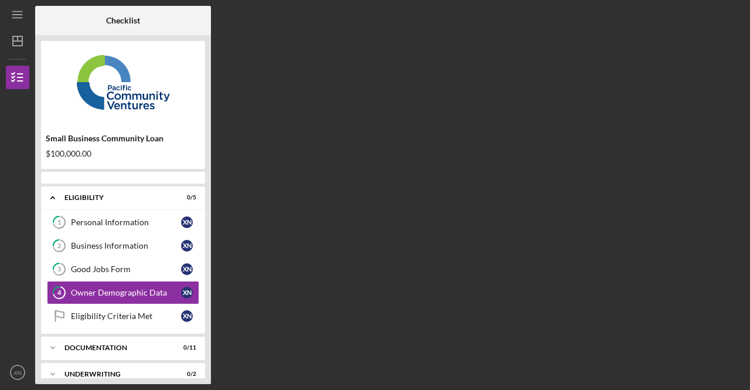
scroll to position [8, 0]
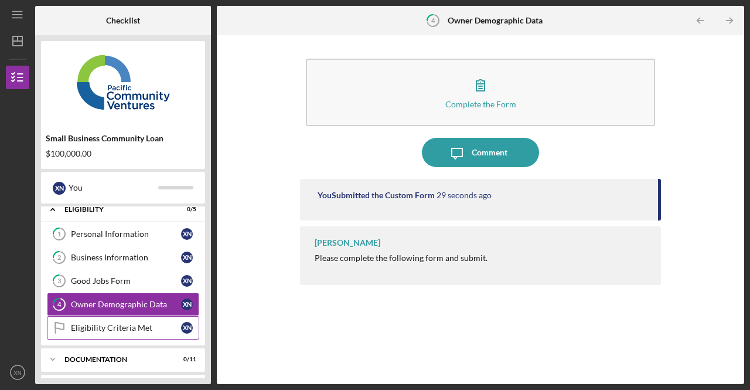
click at [84, 323] on div "Eligibility Criteria Met" at bounding box center [126, 327] width 110 height 9
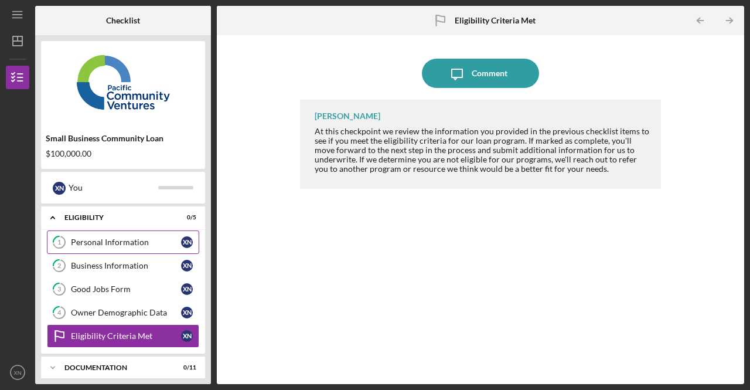
click at [144, 244] on div "Personal Information" at bounding box center [126, 241] width 110 height 9
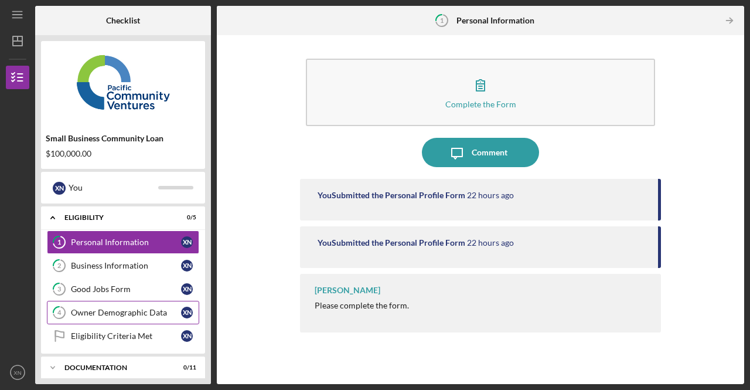
click at [132, 312] on div "Owner Demographic Data" at bounding box center [126, 312] width 110 height 9
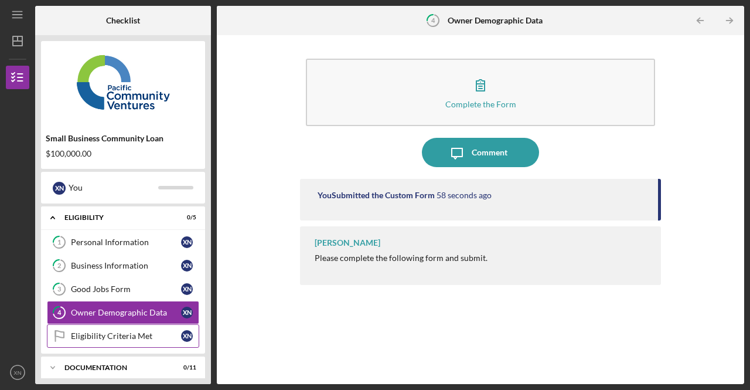
click at [121, 326] on link "Eligibility Criteria Met Eligibility Criteria Met X N" at bounding box center [123, 335] width 152 height 23
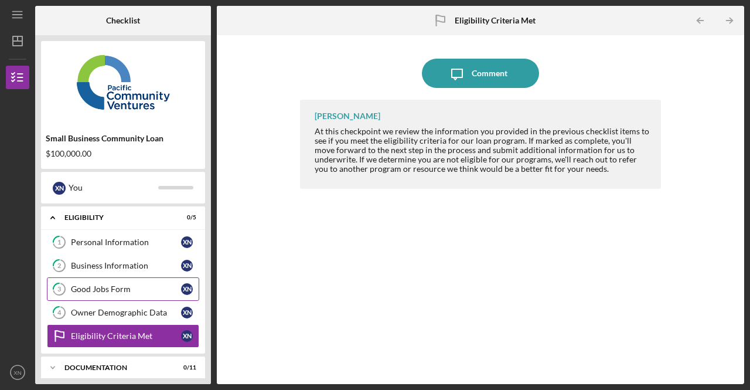
scroll to position [58, 0]
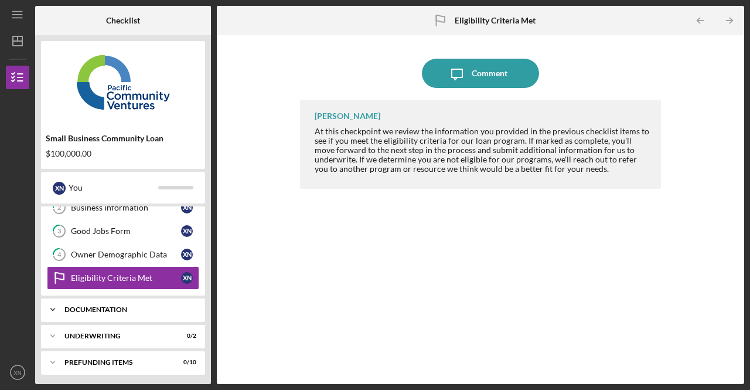
click at [113, 306] on div "Documentation" at bounding box center [127, 309] width 126 height 7
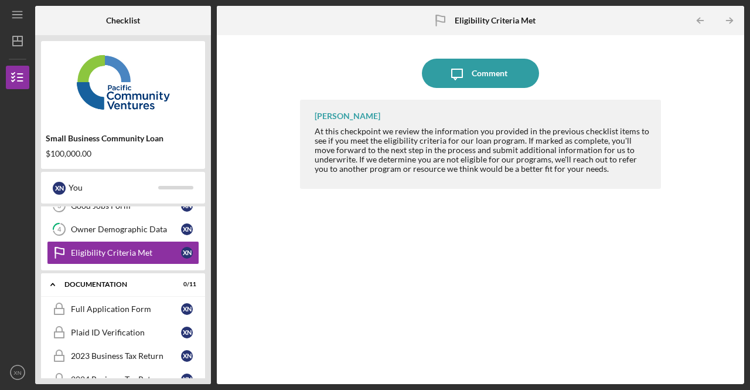
scroll to position [0, 0]
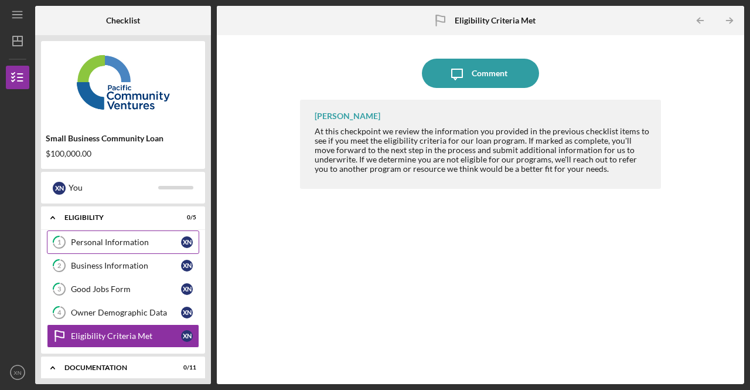
click at [138, 239] on div "Personal Information" at bounding box center [126, 241] width 110 height 9
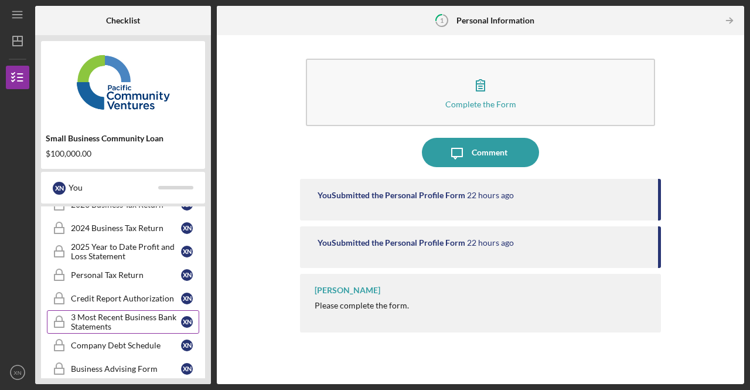
scroll to position [318, 0]
